Goal: Transaction & Acquisition: Purchase product/service

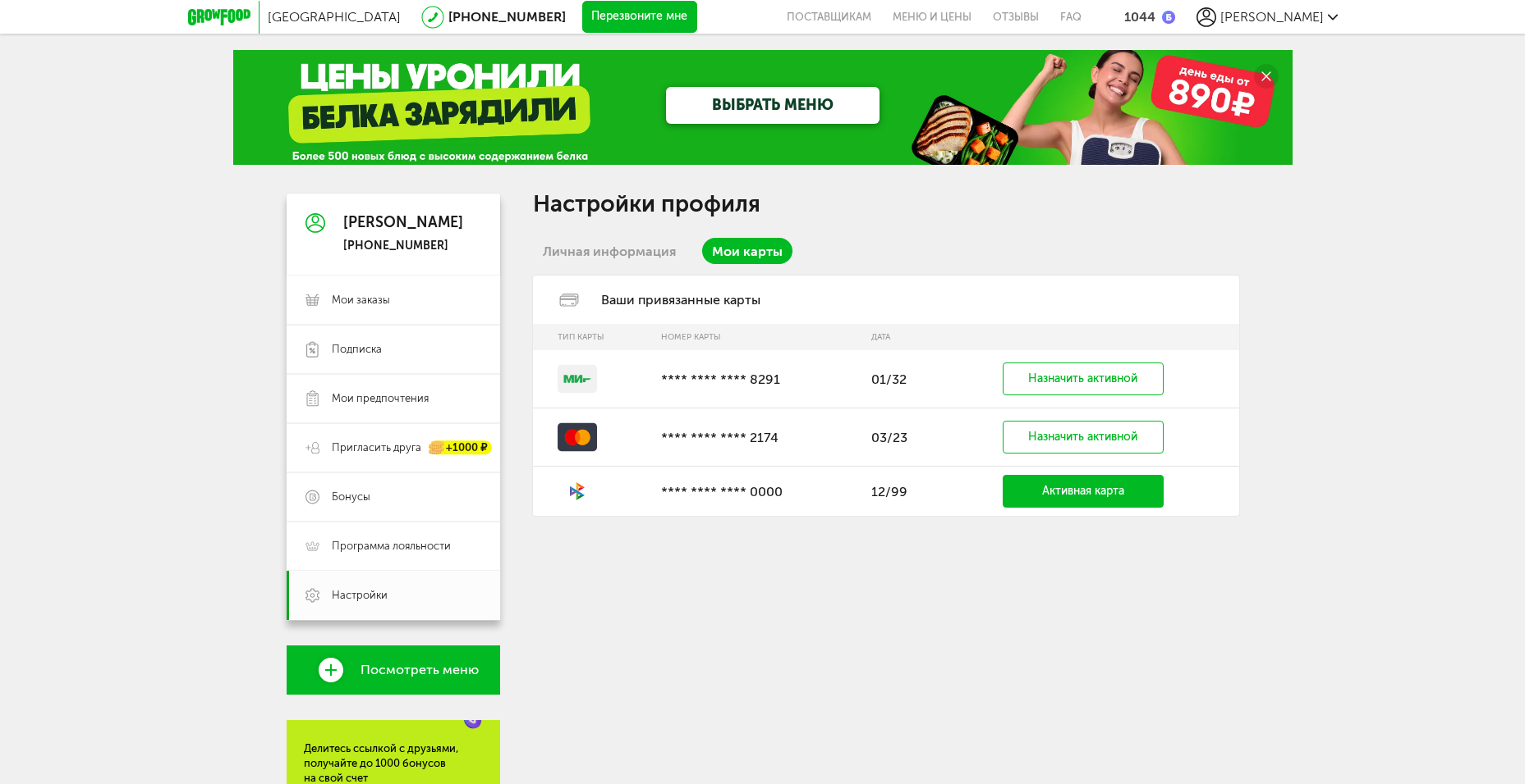
click at [484, 677] on link "Посмотреть меню" at bounding box center [393, 669] width 213 height 49
click at [403, 667] on span "Посмотреть меню" at bounding box center [420, 670] width 119 height 15
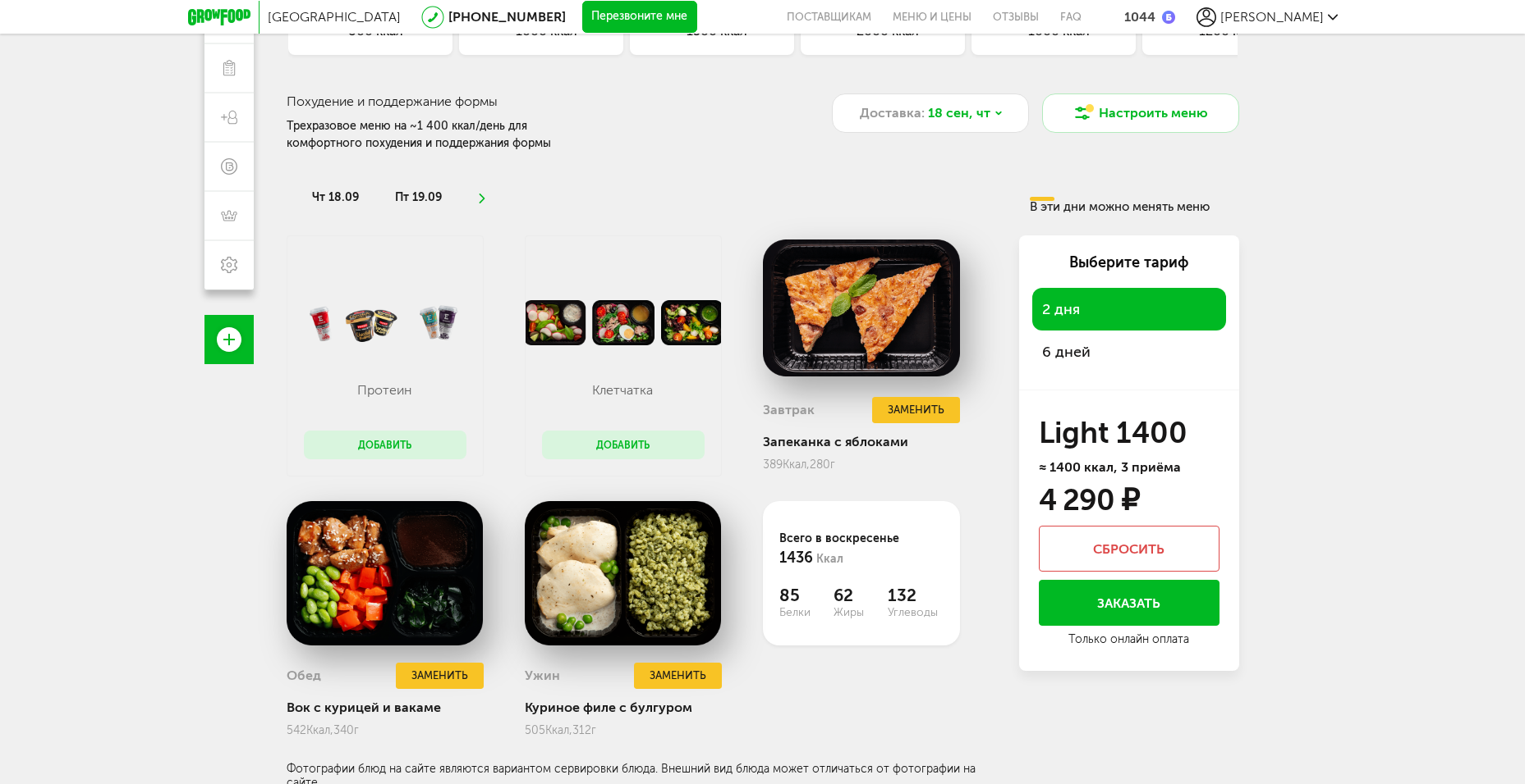
scroll to position [221, 0]
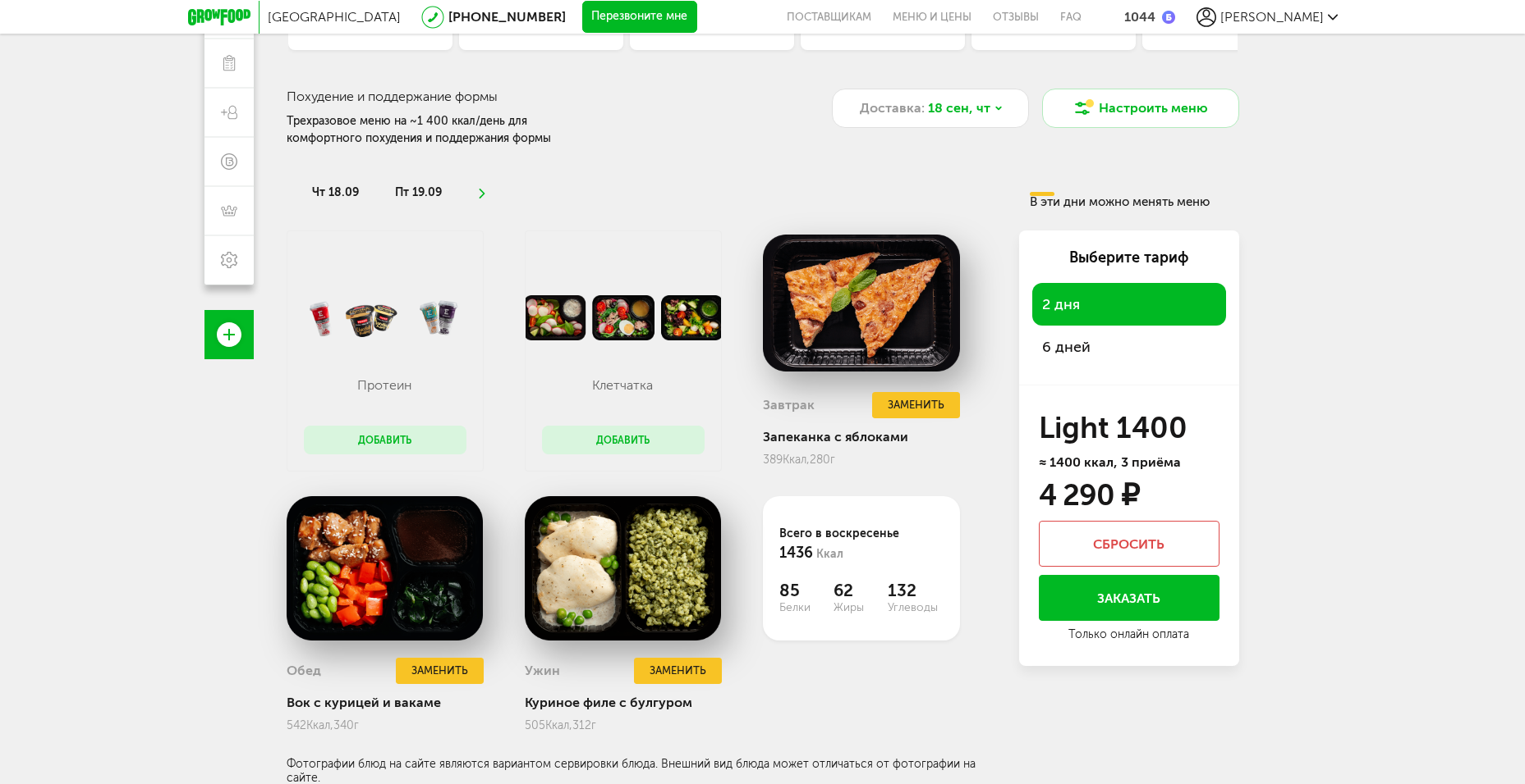
click at [328, 183] on li "чт 18.09" at bounding box center [335, 192] width 73 height 27
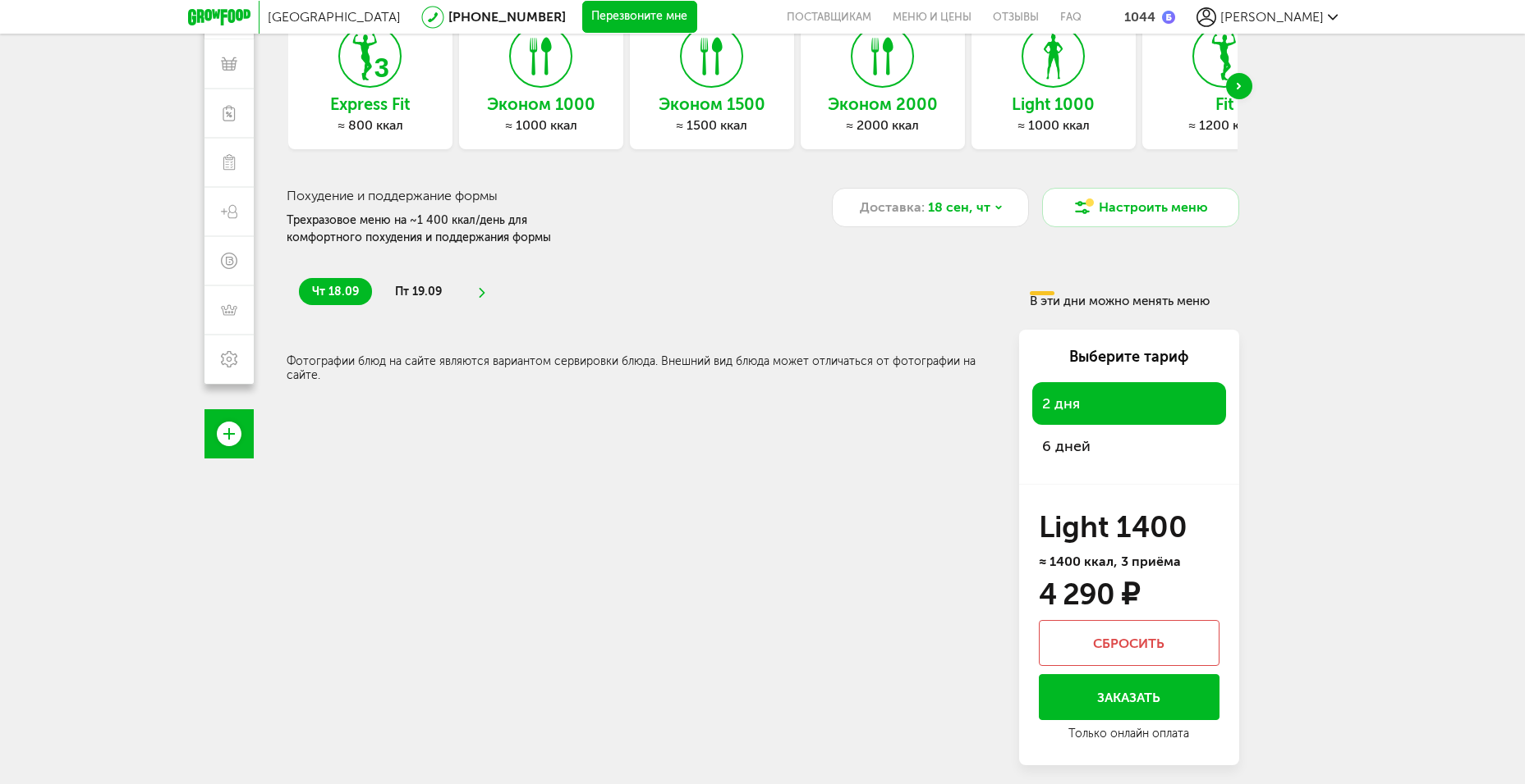
scroll to position [144, 0]
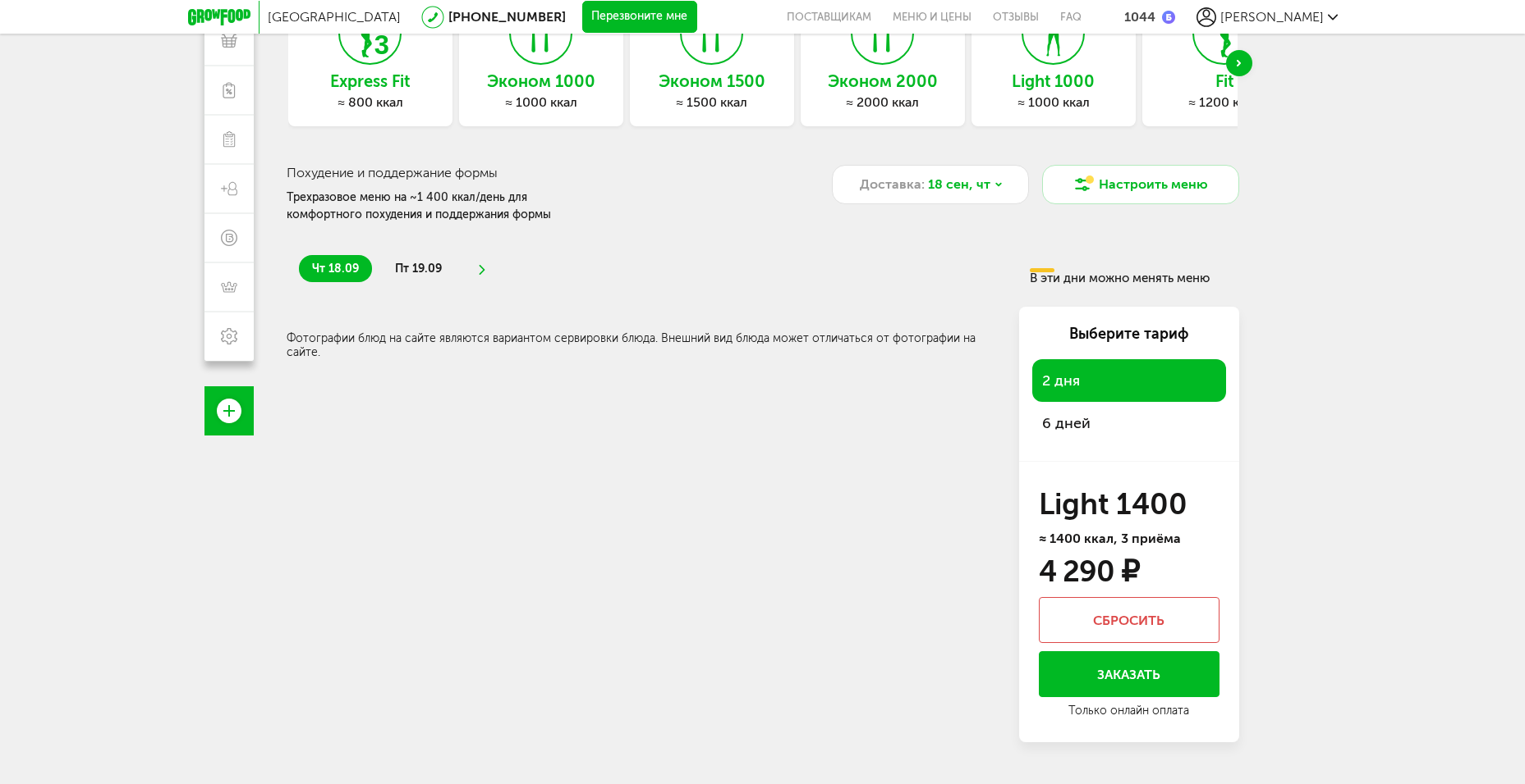
click at [423, 277] on li "пт 19.09" at bounding box center [418, 268] width 73 height 27
click at [478, 268] on icon at bounding box center [481, 270] width 12 height 10
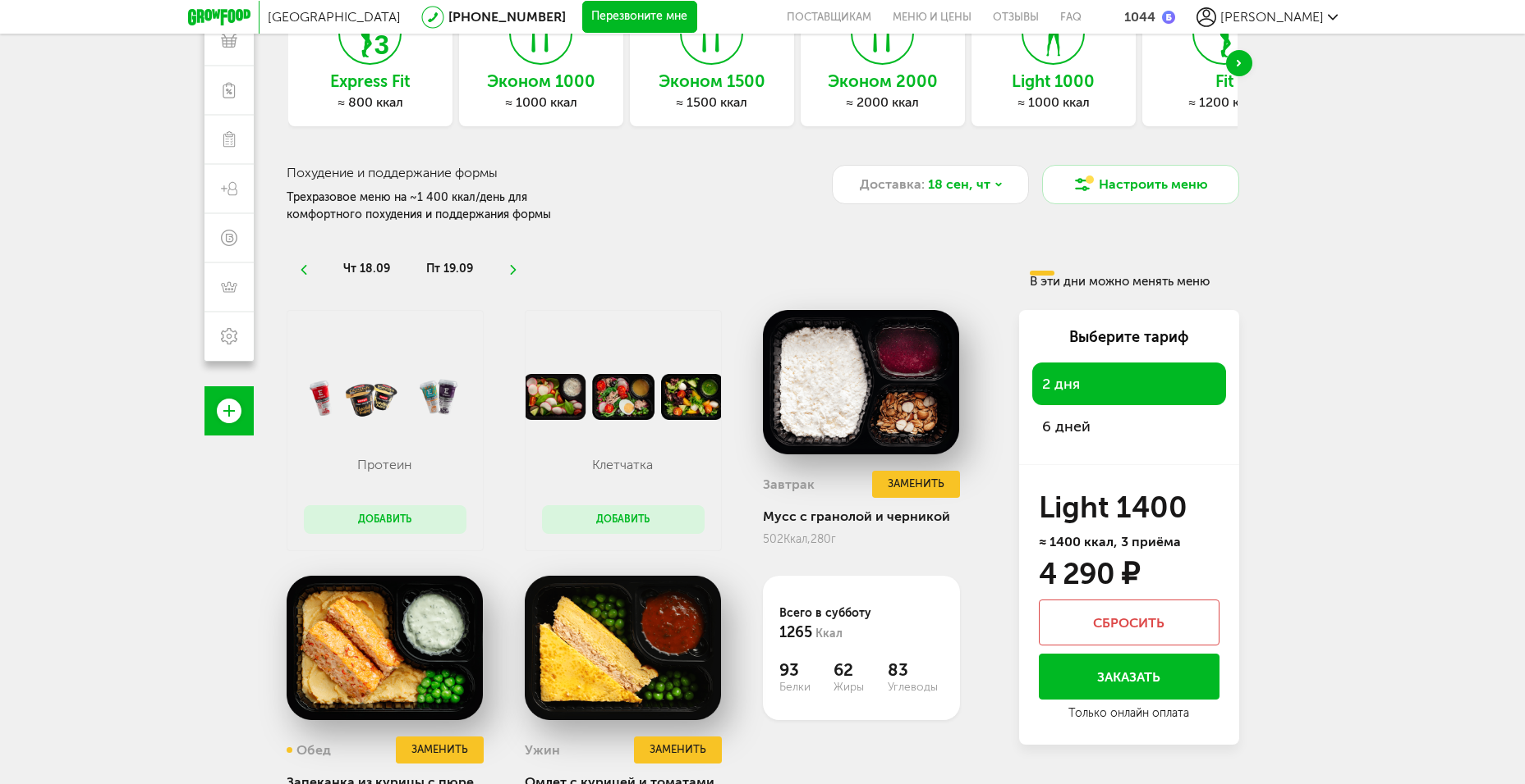
click at [514, 268] on use at bounding box center [513, 270] width 6 height 10
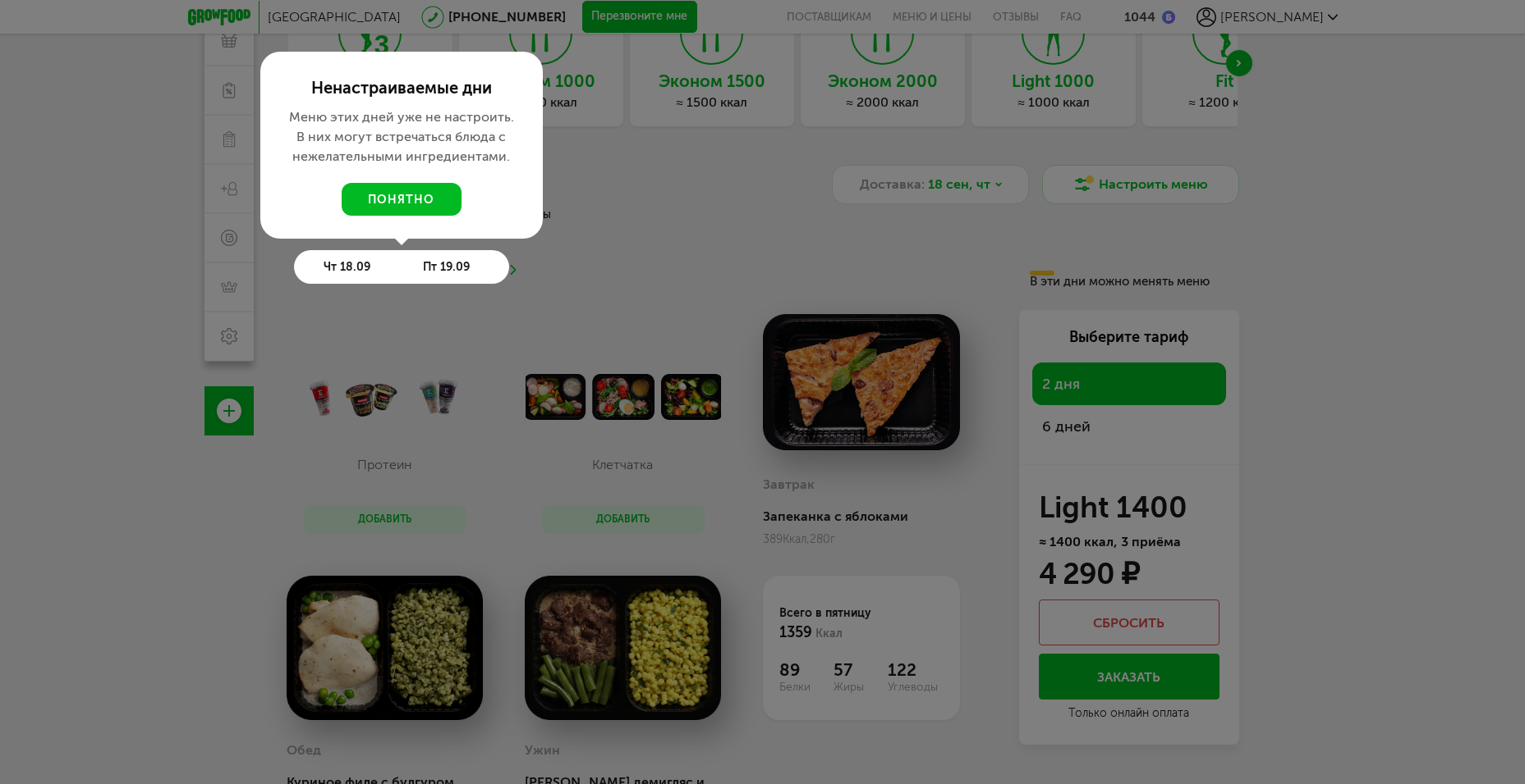
click at [422, 204] on button "понятно" at bounding box center [402, 199] width 120 height 33
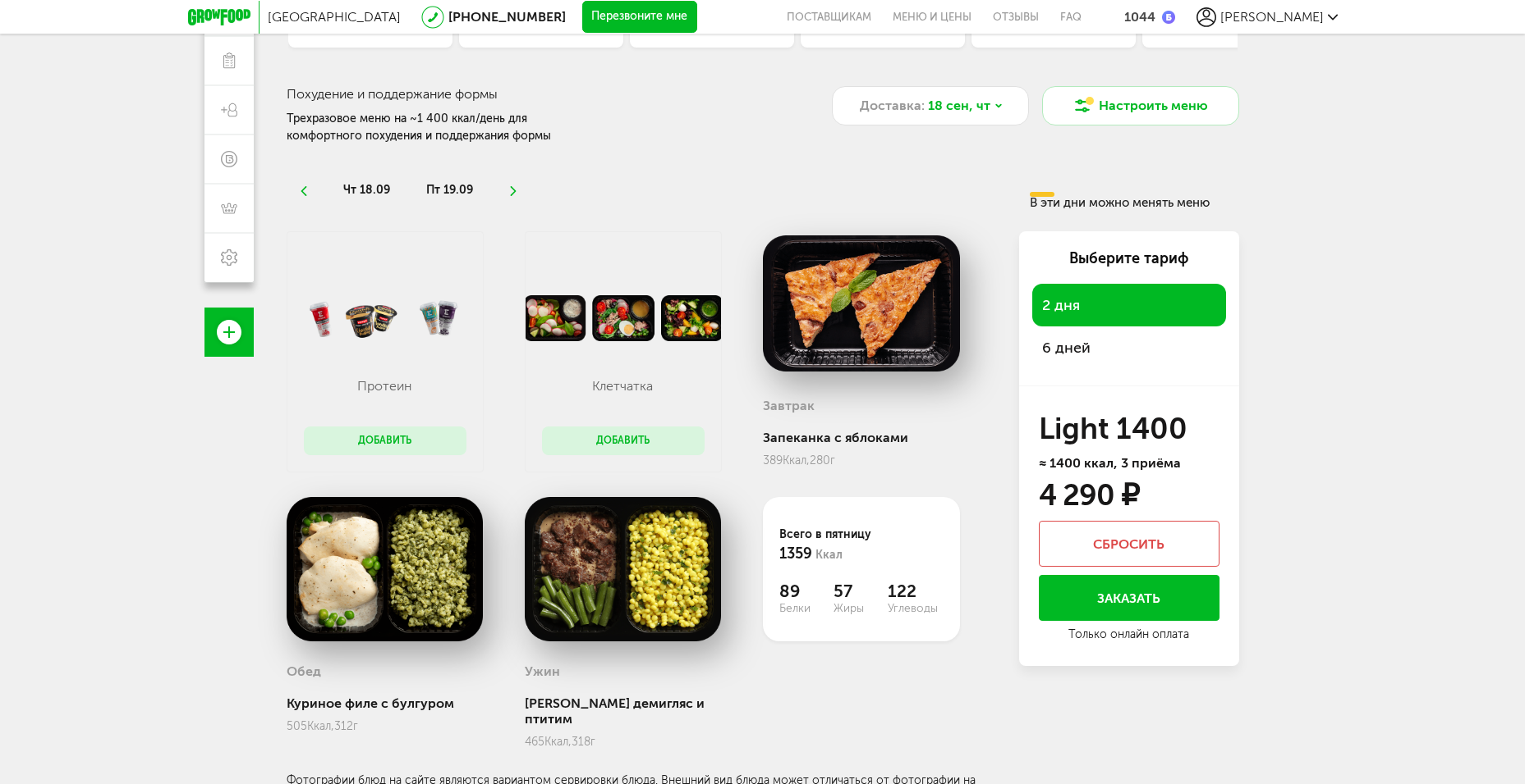
scroll to position [0, 0]
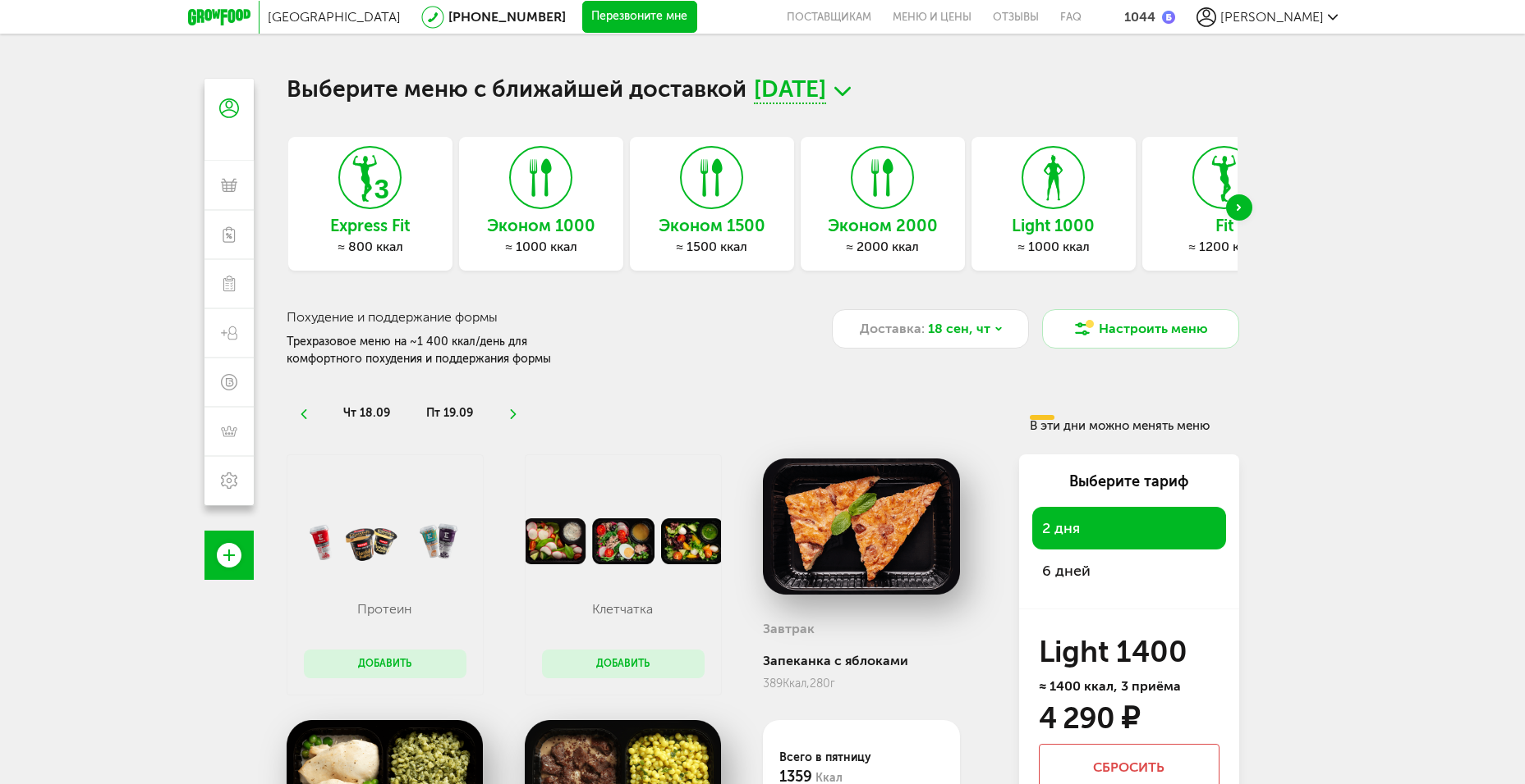
click at [207, 19] on icon at bounding box center [219, 17] width 63 height 16
